Goal: Task Accomplishment & Management: Manage account settings

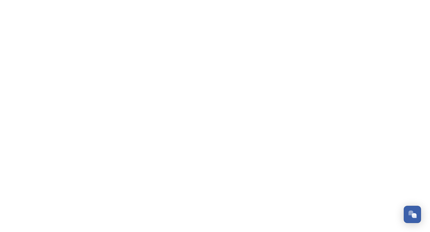
scroll to position [1765, 0]
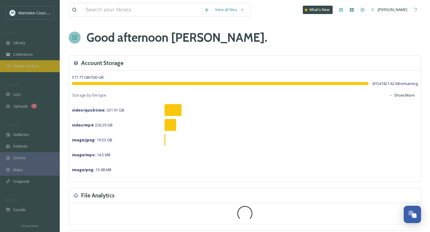
click at [26, 67] on span "Media Centres" at bounding box center [26, 66] width 26 height 6
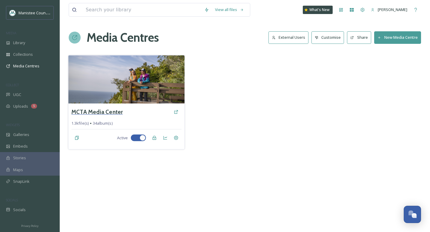
click at [99, 111] on h3 "MCTA Media Center" at bounding box center [96, 112] width 51 height 9
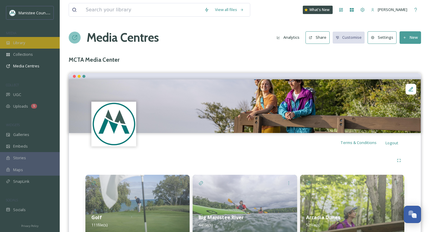
click at [38, 42] on div "Library" at bounding box center [30, 43] width 60 height 12
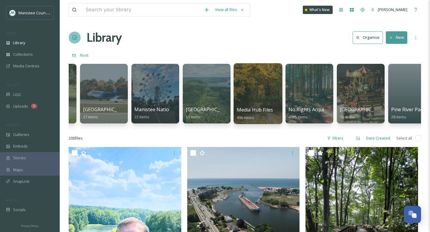
scroll to position [0, 1702]
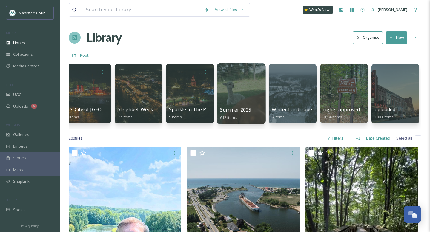
click at [247, 101] on div at bounding box center [241, 93] width 49 height 61
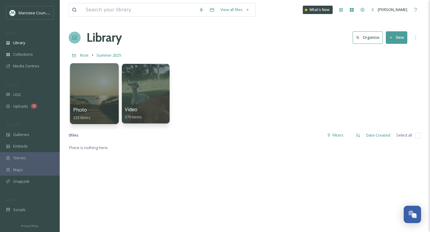
click at [99, 101] on div at bounding box center [94, 93] width 49 height 61
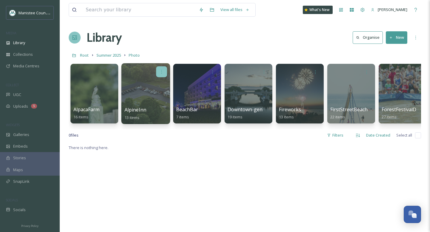
click at [161, 72] on icon at bounding box center [161, 72] width 1 height 4
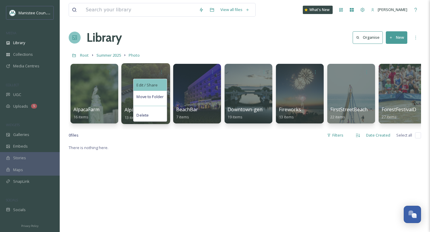
click at [154, 83] on span "Edit / Share" at bounding box center [146, 85] width 21 height 6
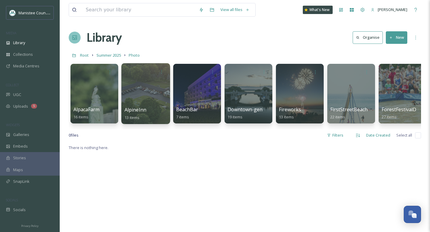
click at [29, 47] on div "Library" at bounding box center [30, 43] width 60 height 12
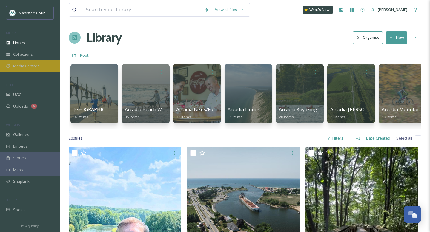
click at [42, 65] on div "Media Centres" at bounding box center [30, 66] width 60 height 12
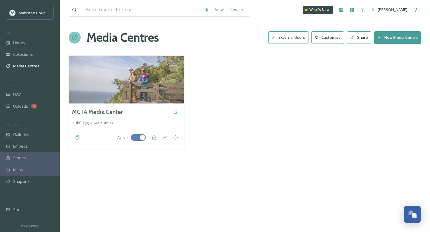
click at [396, 35] on button "New Media Centre" at bounding box center [397, 37] width 47 height 12
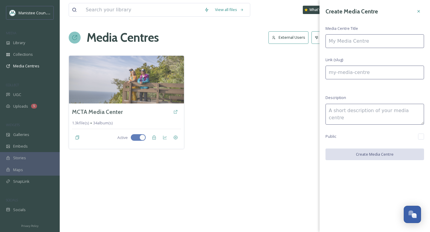
click at [383, 44] on input at bounding box center [375, 41] width 99 height 14
type input "I"
type input "i"
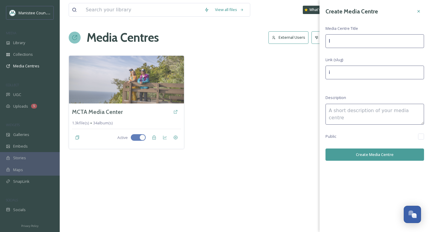
type input "In"
type input "in"
type input "Inn"
type input "inn"
type input "Inn"
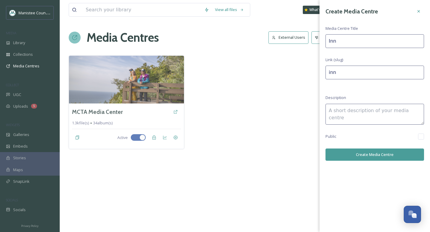
type input "inn-"
type input "Inn a"
type input "inn-a"
type input "Inn at"
type input "inn-at"
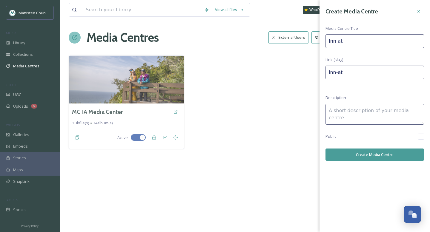
type input "Inn at"
type input "inn-at-"
type input "Inn at t"
type input "inn-at-t"
type input "Inn at th"
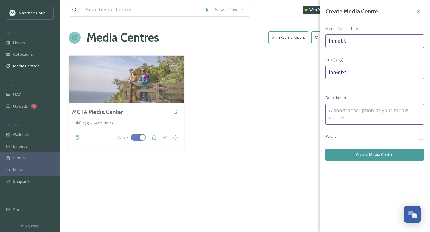
type input "inn-at-th"
type input "Inn at the"
type input "inn-at-the"
type input "Inn at the"
type input "inn-at-the-"
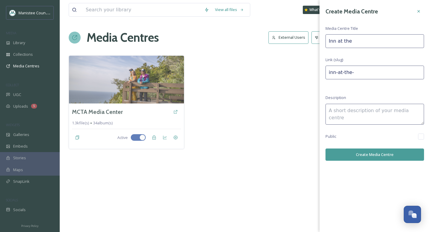
type input "Inn at the A"
type input "inn-at-the-a"
type input "Inn at the Al"
type input "inn-at-the-al"
type input "Inn at the Alp"
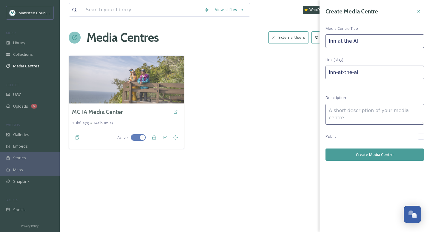
type input "inn-[GEOGRAPHIC_DATA]"
type input "Inn at the Alpi"
type input "inn-[GEOGRAPHIC_DATA]"
type input "Inn at the Alpin"
type input "inn-at-the-alpin"
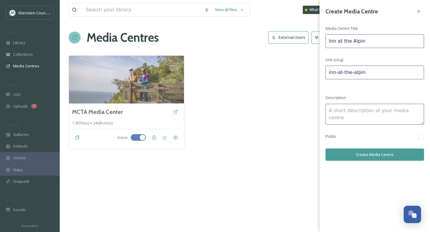
type input "Inn at the Alpine"
type input "inn-at-the-alpine"
type input "Inn at the Alpine"
click at [374, 156] on button "Create Media Centre" at bounding box center [375, 155] width 99 height 12
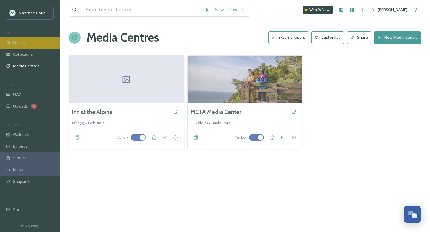
click at [32, 42] on div "Library" at bounding box center [30, 43] width 60 height 12
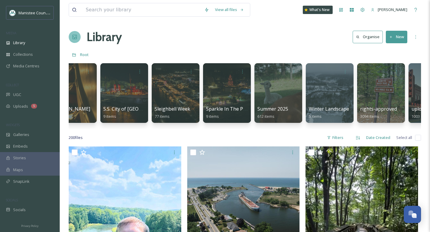
scroll to position [0, 1702]
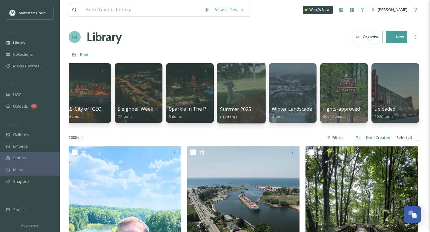
click at [241, 88] on div at bounding box center [241, 93] width 49 height 61
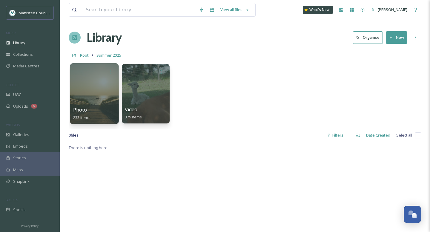
click at [105, 83] on div at bounding box center [94, 93] width 49 height 61
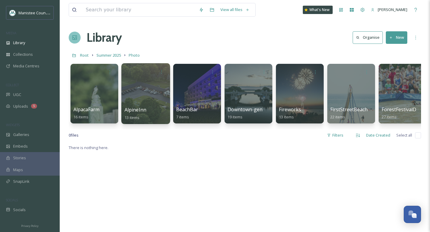
click at [153, 77] on div "AlpineInn 13 items" at bounding box center [145, 93] width 49 height 61
click at [138, 91] on div at bounding box center [145, 93] width 49 height 61
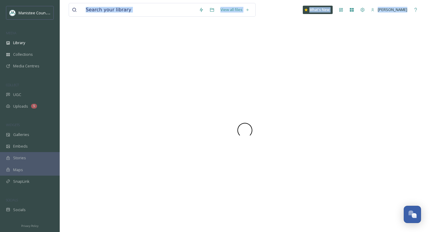
click at [138, 91] on div at bounding box center [245, 131] width 352 height 204
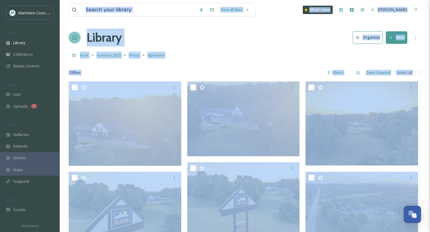
click at [237, 38] on div "Library Organise New" at bounding box center [245, 38] width 352 height 18
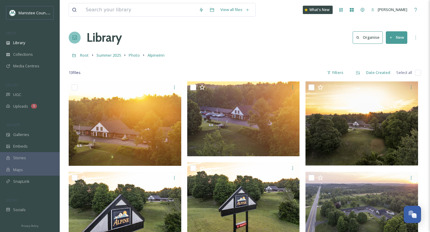
click at [418, 72] on input "checkbox" at bounding box center [418, 73] width 6 height 6
checkbox input "true"
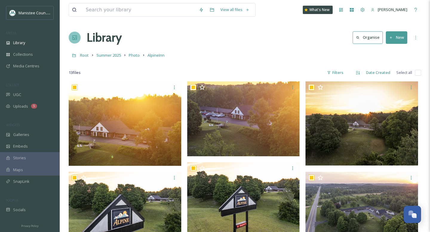
checkbox input "true"
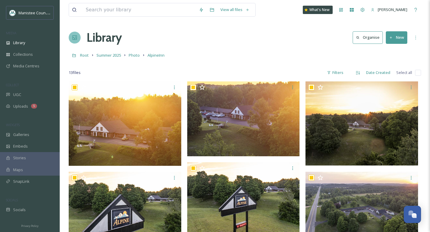
checkbox input "true"
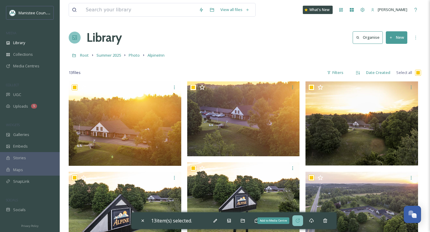
click at [300, 222] on icon at bounding box center [297, 221] width 5 height 5
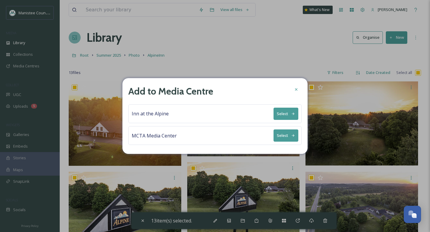
click at [288, 109] on button "Select" at bounding box center [286, 114] width 25 height 12
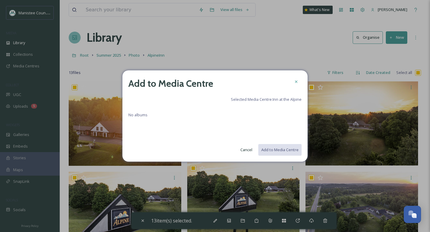
click at [245, 148] on button "Cancel" at bounding box center [246, 150] width 18 height 12
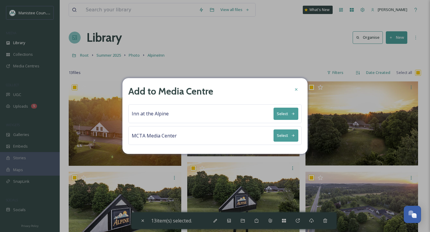
click at [286, 111] on button "Select" at bounding box center [286, 114] width 25 height 12
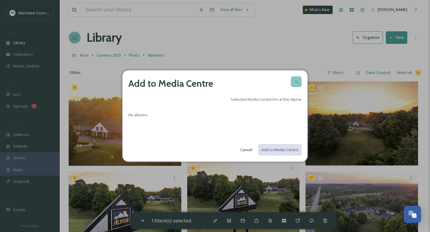
click at [297, 82] on icon at bounding box center [296, 81] width 5 height 5
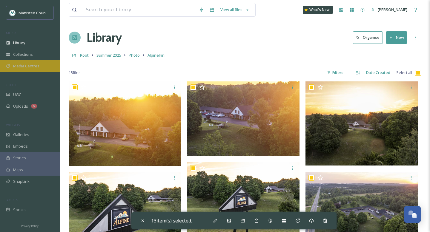
click at [33, 66] on span "Media Centres" at bounding box center [26, 66] width 26 height 6
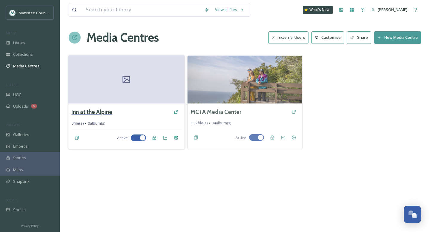
click at [99, 112] on h3 "Inn at the Alpine" at bounding box center [91, 112] width 41 height 9
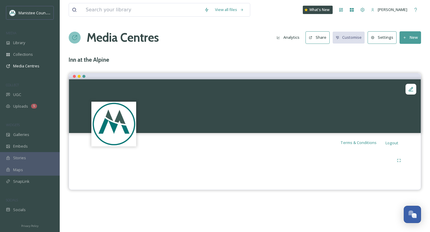
click at [412, 37] on button "New" at bounding box center [411, 37] width 22 height 12
click at [405, 64] on span "Add Album" at bounding box center [407, 63] width 19 height 6
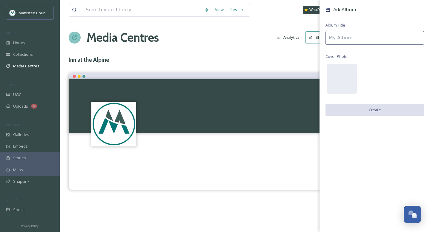
click at [355, 36] on input at bounding box center [375, 38] width 99 height 14
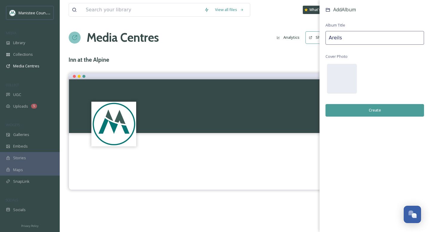
drag, startPoint x: 346, startPoint y: 36, endPoint x: 291, endPoint y: 34, distance: 55.6
click at [294, 36] on div "View all files What's New [PERSON_NAME] Media Centres Analytics Share Customise…" at bounding box center [245, 116] width 370 height 232
type input "Aerial Shots"
click at [380, 109] on button "Create" at bounding box center [375, 110] width 99 height 12
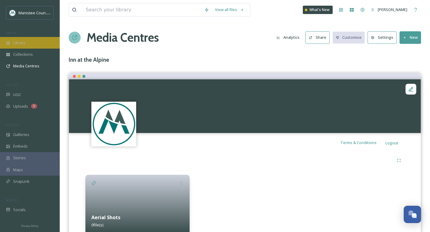
click at [24, 41] on span "Library" at bounding box center [19, 43] width 12 height 6
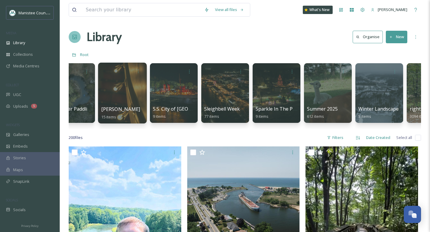
scroll to position [0, 1627]
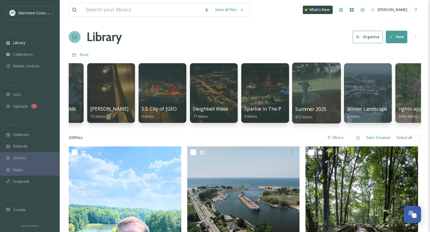
click at [303, 94] on div at bounding box center [316, 93] width 49 height 61
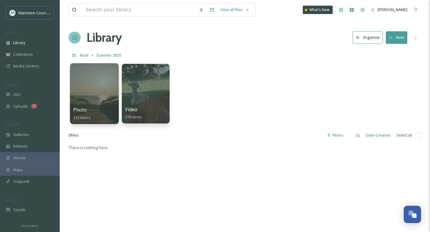
click at [90, 99] on div at bounding box center [94, 93] width 49 height 61
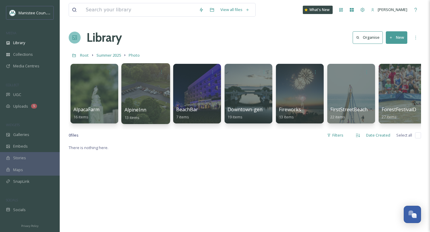
click at [146, 111] on span "AlpineInn" at bounding box center [136, 110] width 22 height 7
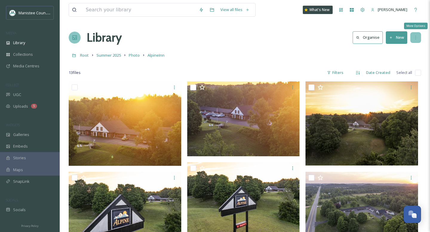
click at [417, 38] on icon at bounding box center [415, 37] width 5 height 5
click at [261, 53] on div "Root Summer 2025 Photo AlpineInn" at bounding box center [245, 55] width 352 height 11
click at [417, 73] on input "checkbox" at bounding box center [418, 73] width 6 height 6
checkbox input "true"
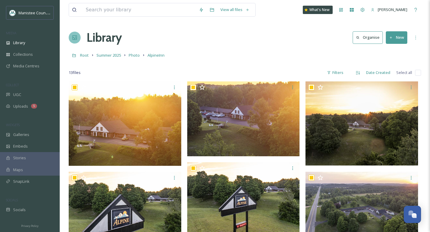
checkbox input "true"
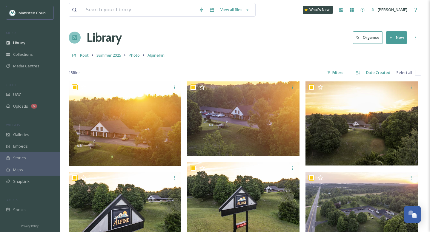
checkbox input "true"
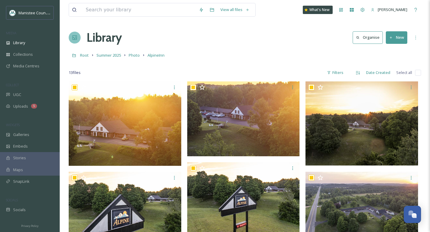
checkbox input "true"
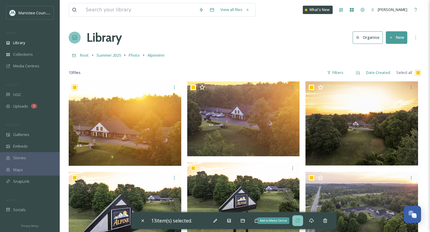
click at [300, 222] on icon at bounding box center [297, 221] width 5 height 5
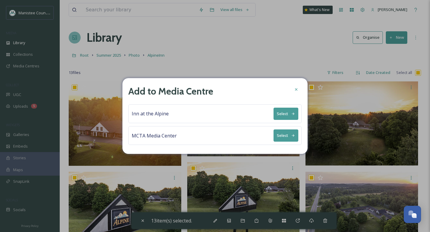
click at [283, 115] on button "Select" at bounding box center [286, 114] width 25 height 12
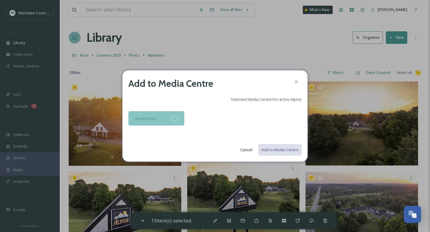
click at [158, 117] on div "Aerial Shots" at bounding box center [156, 118] width 56 height 14
click at [279, 148] on button "Add to Media Centre" at bounding box center [280, 150] width 44 height 12
checkbox input "false"
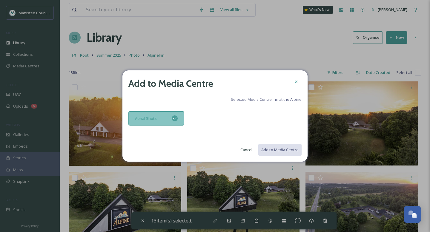
checkbox input "false"
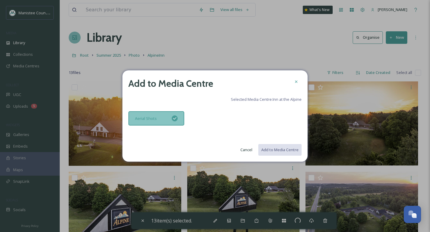
checkbox input "false"
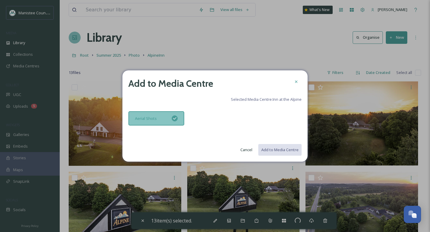
checkbox input "false"
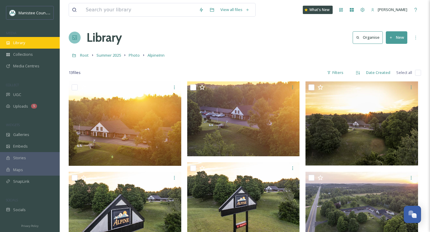
click at [25, 43] on div "Library" at bounding box center [30, 43] width 60 height 12
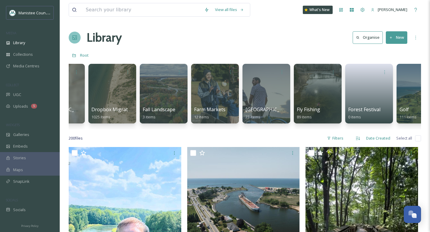
scroll to position [0, 708]
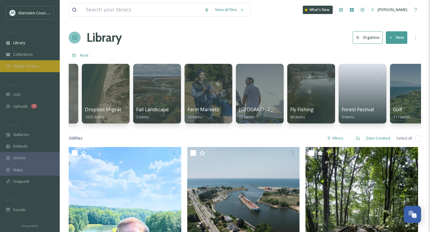
click at [44, 68] on div "Media Centres" at bounding box center [30, 66] width 60 height 12
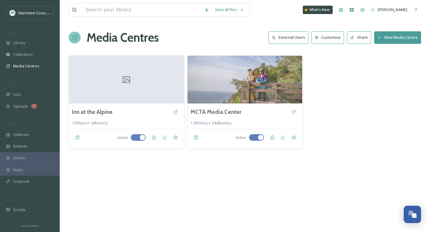
click at [359, 36] on button "Share" at bounding box center [359, 37] width 24 height 12
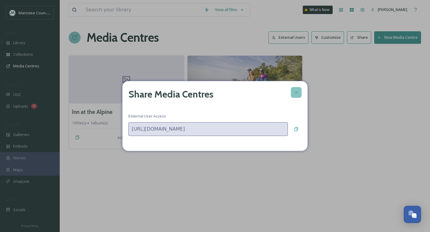
click at [297, 93] on icon at bounding box center [296, 92] width 5 height 5
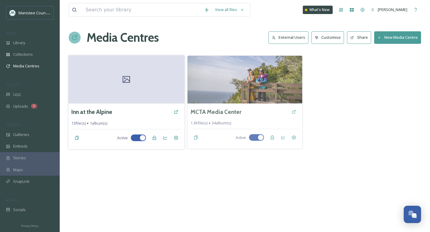
click at [129, 90] on div at bounding box center [126, 79] width 116 height 48
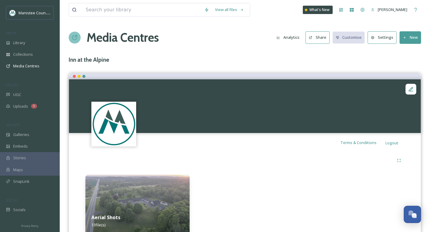
click at [315, 37] on button "Share" at bounding box center [318, 37] width 24 height 12
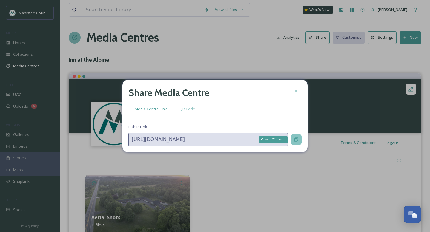
click at [296, 139] on icon at bounding box center [296, 139] width 5 height 5
click at [297, 90] on icon at bounding box center [296, 91] width 5 height 5
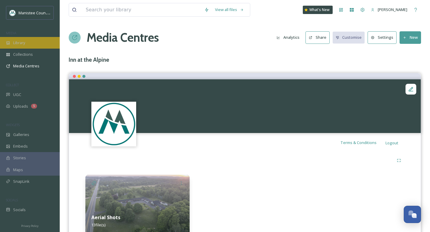
click at [37, 40] on div "Library" at bounding box center [30, 43] width 60 height 12
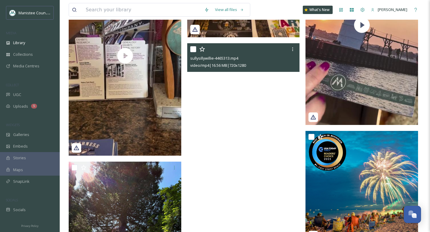
scroll to position [429, 0]
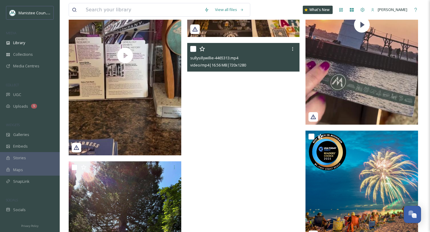
click at [259, 148] on video "sullysillywillie-4465313.mp4" at bounding box center [243, 143] width 113 height 200
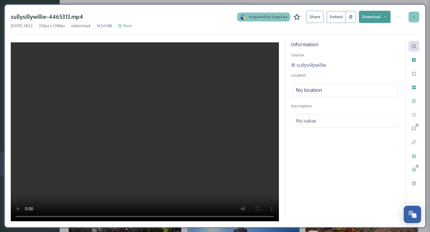
click at [415, 17] on icon at bounding box center [414, 17] width 5 height 5
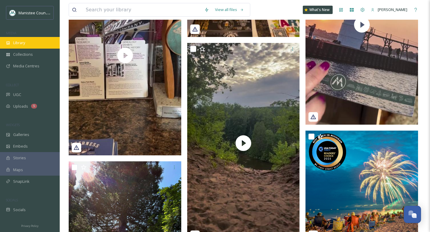
click at [35, 41] on div "Library" at bounding box center [30, 43] width 60 height 12
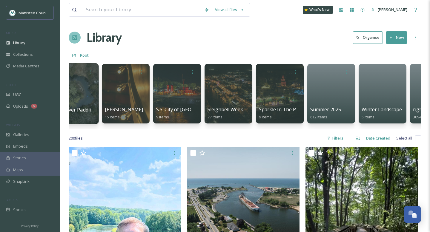
scroll to position [0, 1702]
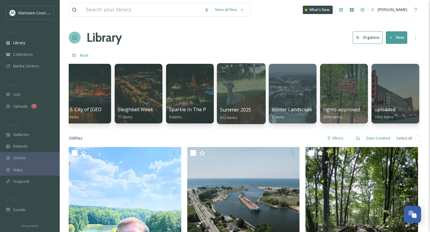
click at [232, 93] on div at bounding box center [241, 93] width 49 height 61
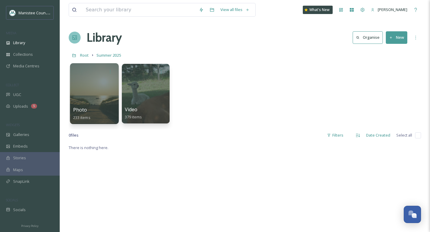
click at [84, 99] on div at bounding box center [94, 93] width 49 height 61
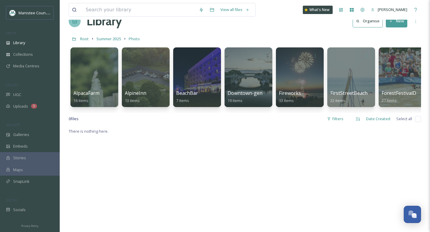
scroll to position [17, 0]
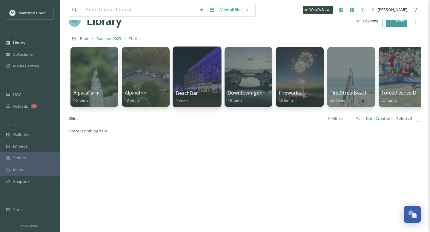
click at [181, 78] on div at bounding box center [197, 77] width 49 height 61
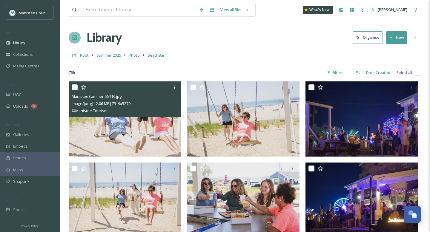
click at [137, 133] on img at bounding box center [125, 119] width 113 height 75
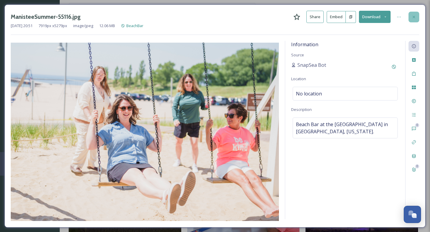
click at [415, 16] on icon at bounding box center [414, 17] width 5 height 5
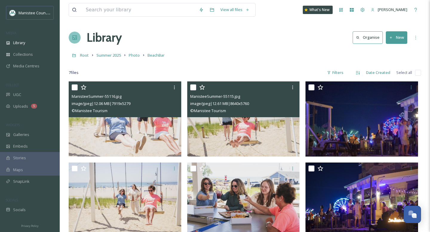
click at [258, 133] on img at bounding box center [243, 119] width 113 height 75
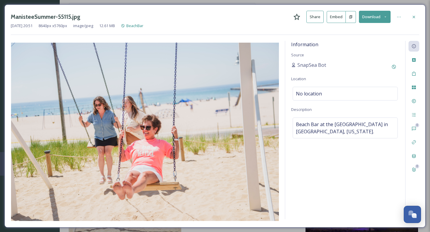
click at [414, 18] on icon at bounding box center [414, 17] width 5 height 5
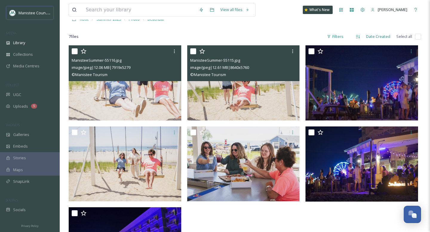
scroll to position [50, 0]
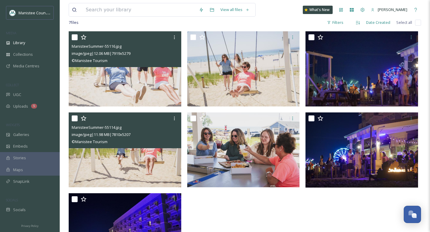
click at [142, 164] on img at bounding box center [125, 149] width 113 height 75
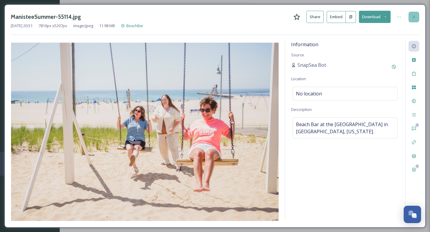
click at [416, 18] on icon at bounding box center [414, 17] width 5 height 5
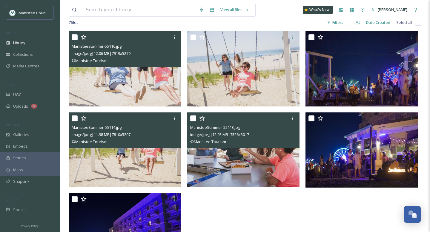
click at [250, 166] on img at bounding box center [243, 149] width 113 height 75
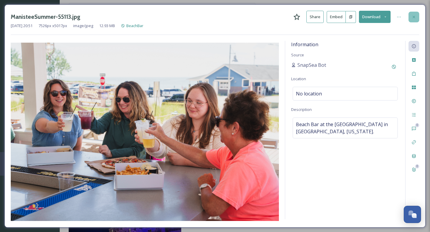
click at [415, 17] on icon at bounding box center [414, 17] width 5 height 5
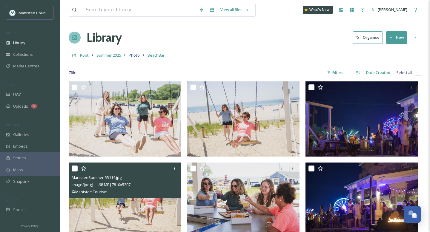
click at [132, 56] on span "Photo" at bounding box center [134, 55] width 11 height 5
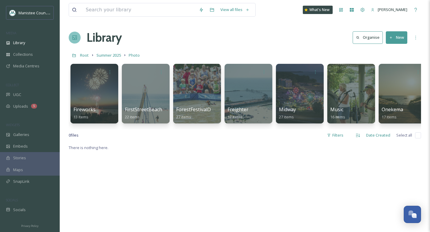
scroll to position [0, 207]
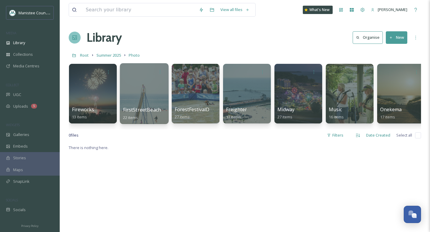
click at [141, 96] on div at bounding box center [144, 93] width 49 height 61
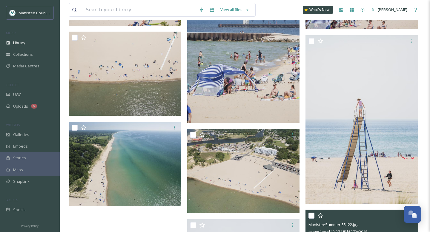
scroll to position [553, 0]
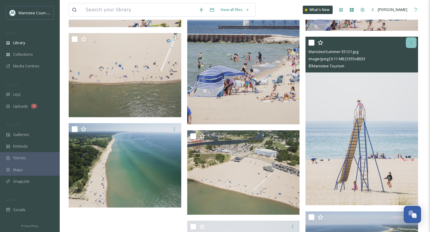
click at [410, 45] on div at bounding box center [411, 42] width 11 height 11
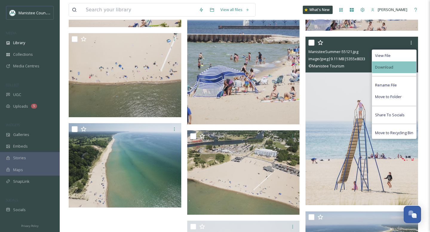
click at [401, 63] on div "Download" at bounding box center [394, 68] width 44 height 12
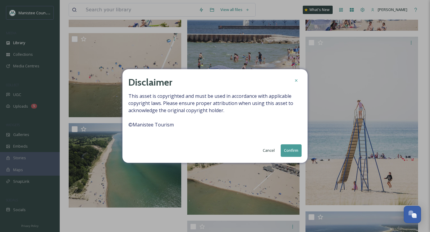
click at [294, 153] on button "Confirm" at bounding box center [291, 151] width 21 height 12
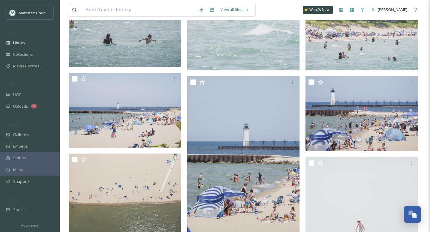
scroll to position [429, 0]
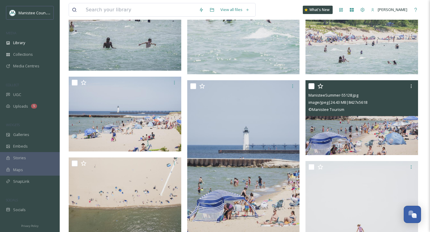
click at [349, 132] on img at bounding box center [362, 117] width 113 height 75
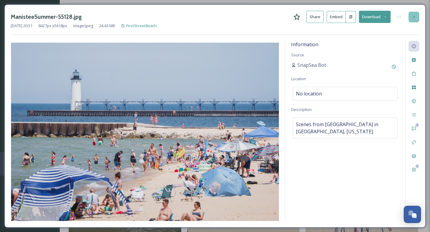
click at [415, 17] on icon at bounding box center [414, 17] width 2 height 2
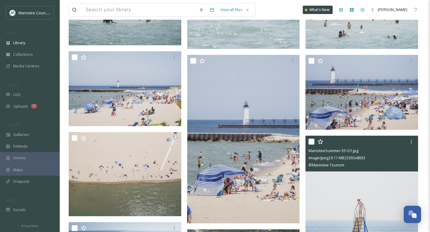
scroll to position [450, 0]
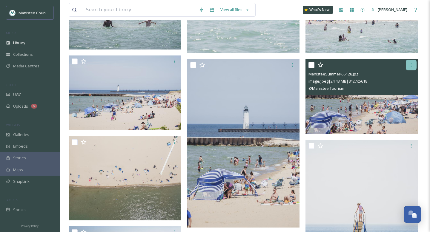
click at [411, 66] on icon at bounding box center [411, 65] width 1 height 4
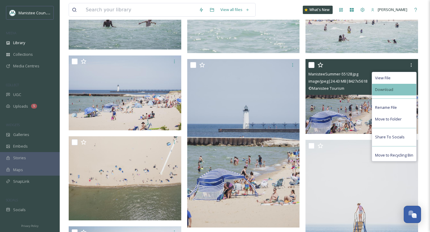
click at [392, 89] on span "Download" at bounding box center [384, 90] width 18 height 6
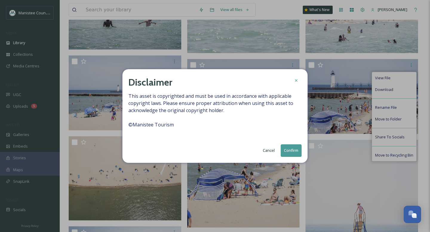
click at [290, 151] on button "Confirm" at bounding box center [291, 151] width 21 height 12
